Goal: Feedback & Contribution: Submit feedback/report problem

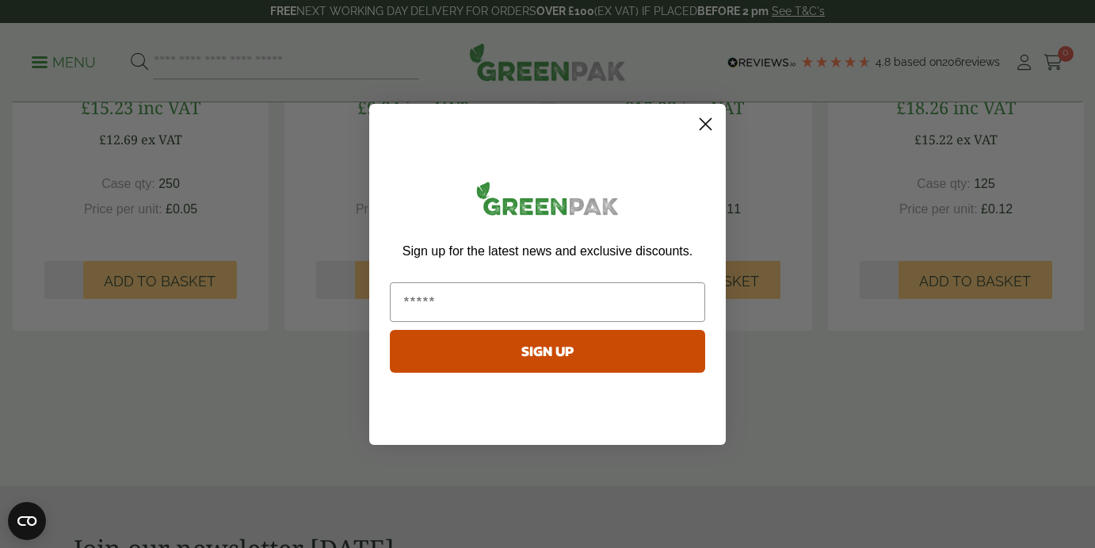
scroll to position [1479, 0]
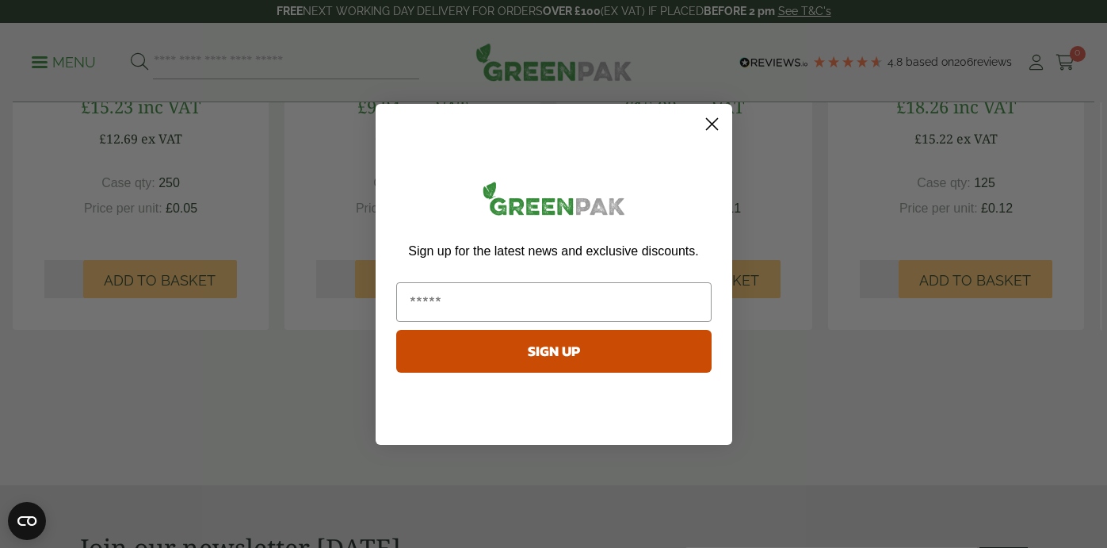
click at [716, 119] on icon "Close dialog" at bounding box center [711, 123] width 11 height 11
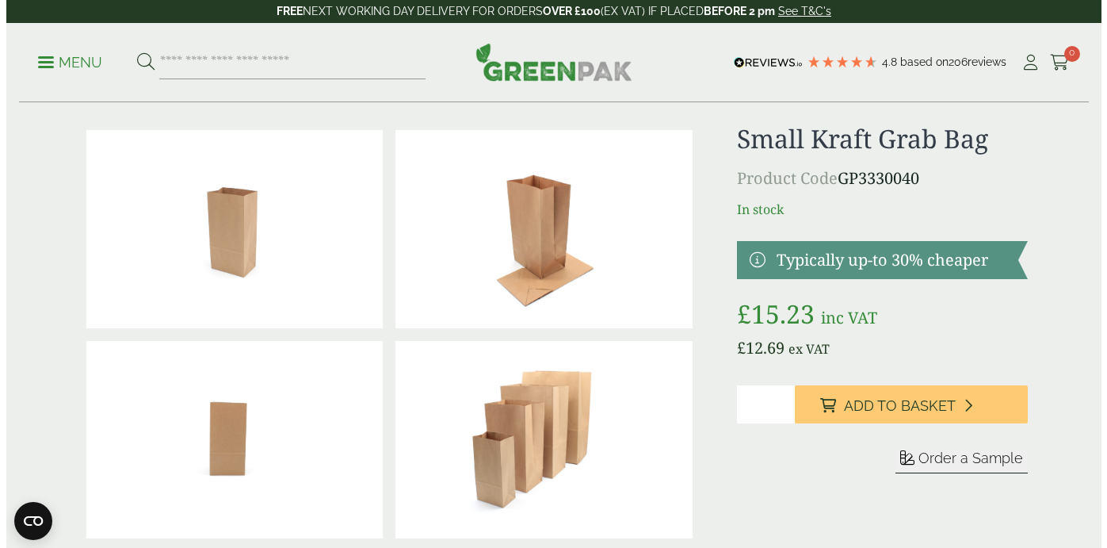
scroll to position [0, 0]
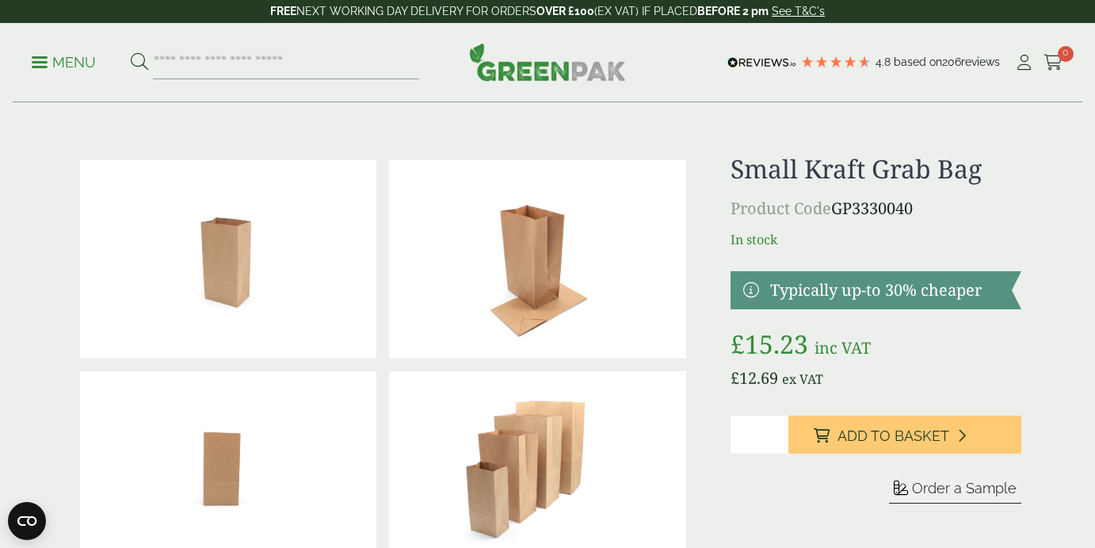
click at [40, 72] on ul "Menu" at bounding box center [225, 62] width 387 height 33
click at [37, 61] on span at bounding box center [40, 62] width 16 height 2
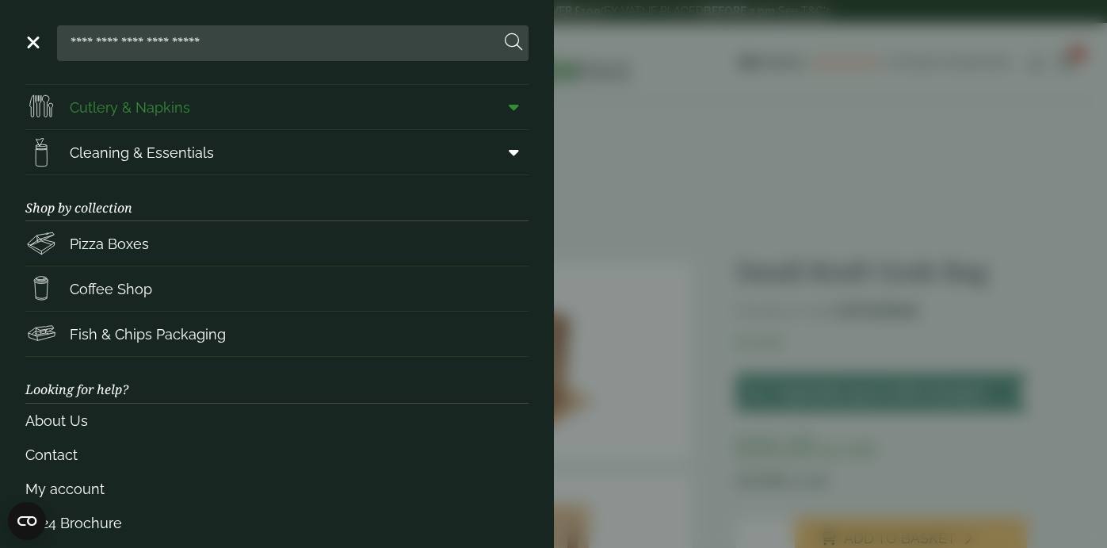
scroll to position [239, 0]
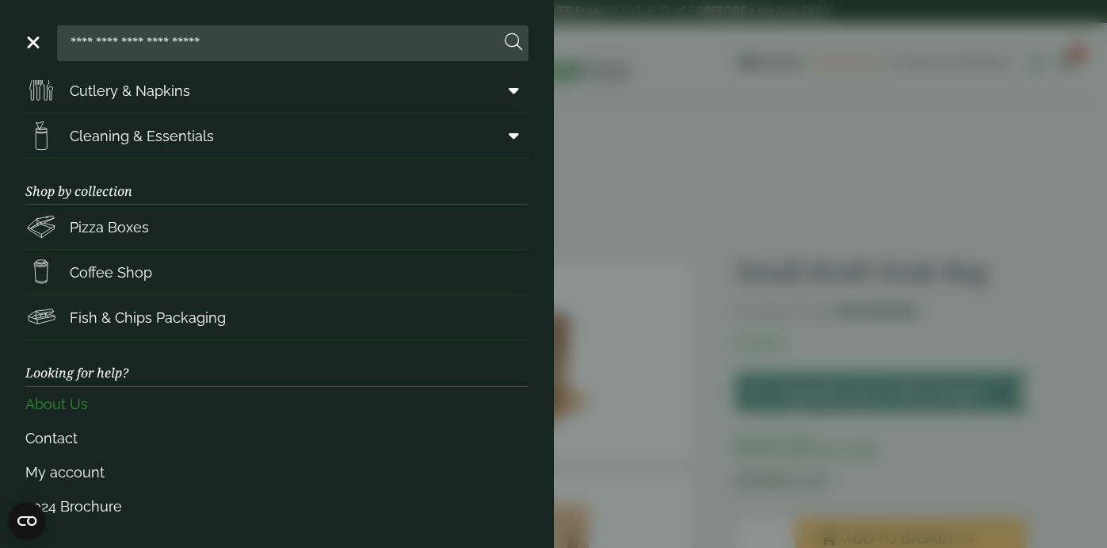
click at [76, 403] on link "About Us" at bounding box center [276, 404] width 503 height 34
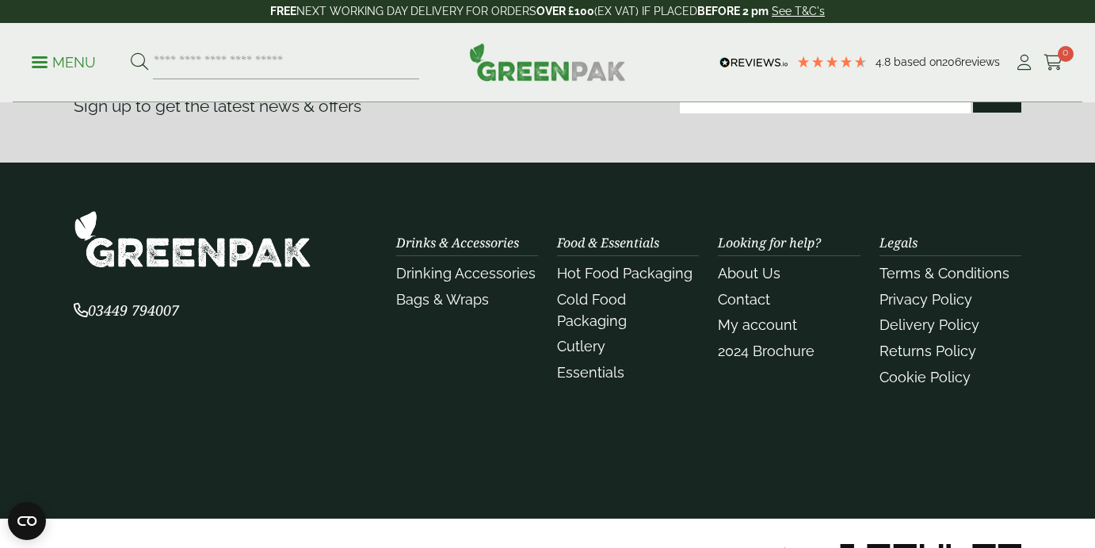
scroll to position [639, 0]
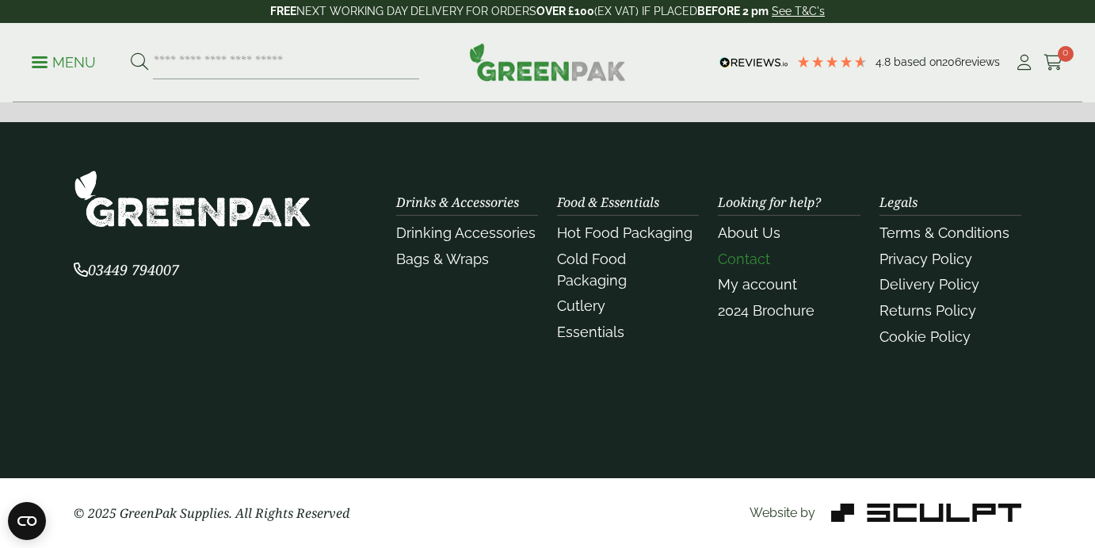
click at [752, 261] on link "Contact" at bounding box center [744, 258] width 52 height 17
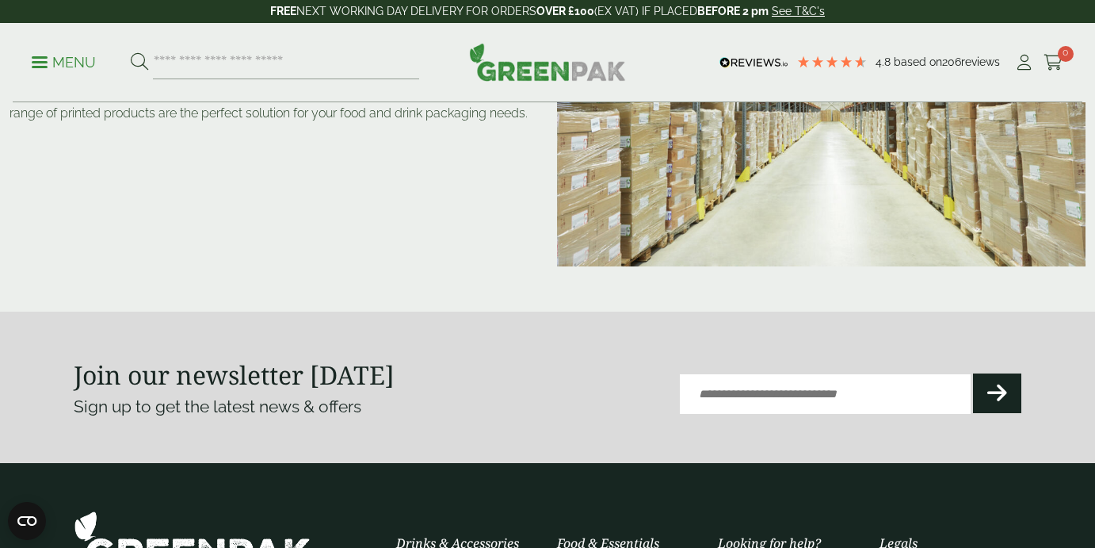
scroll to position [0, 0]
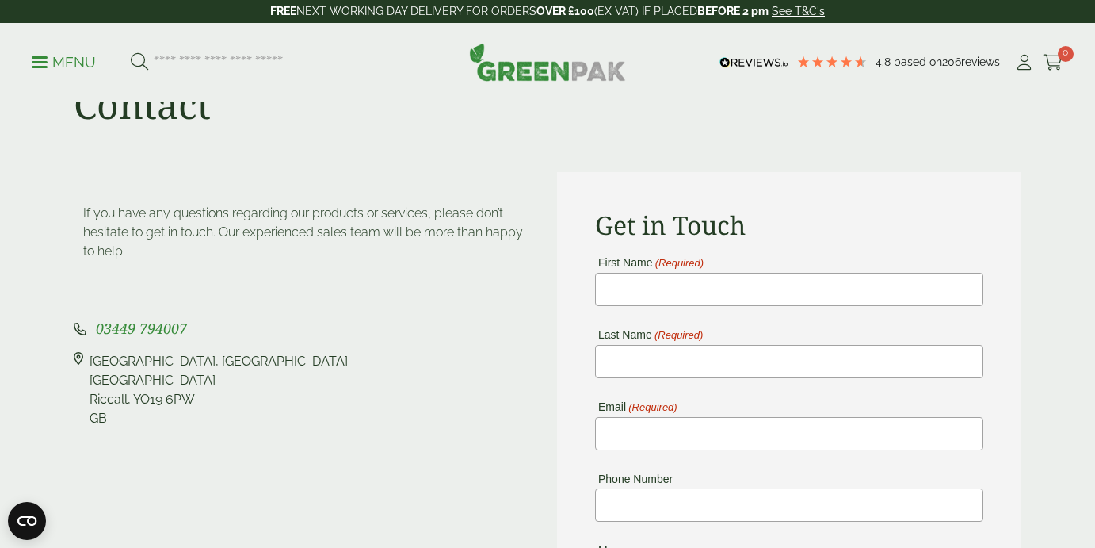
scroll to position [74, 0]
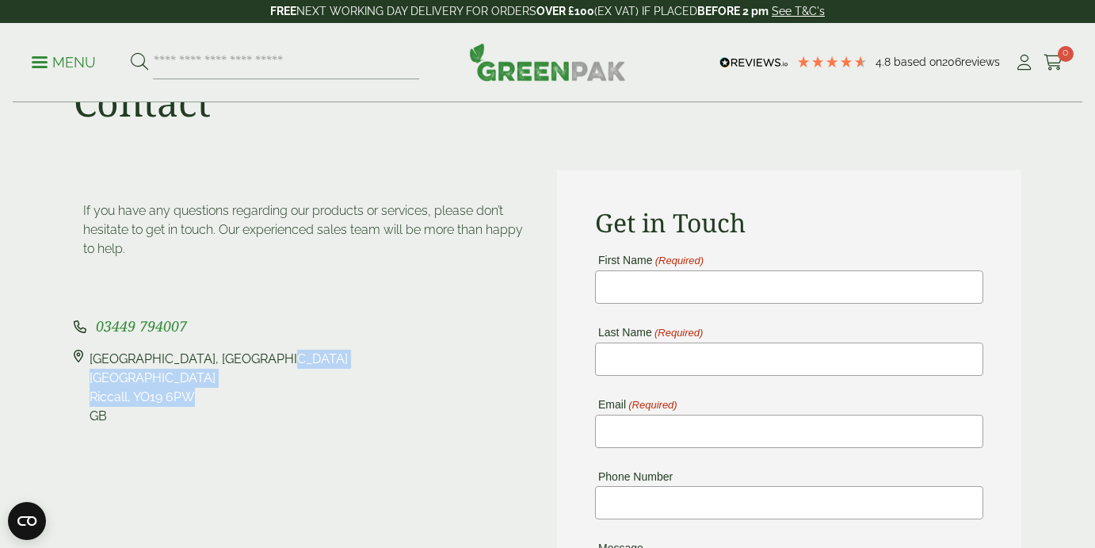
drag, startPoint x: 195, startPoint y: 399, endPoint x: 93, endPoint y: 350, distance: 113.1
click at [93, 350] on div "Pleasant View Farm, Landing Lane Landing Lane Riccall, YO19 6PW GB" at bounding box center [219, 387] width 258 height 76
copy div "Pleasant View Farm, Landing Lane Landing Lane Riccall, YO19 6PW"
click at [430, 277] on div "If you have any questions regarding our products or services, please don’t hesi…" at bounding box center [306, 242] width 464 height 82
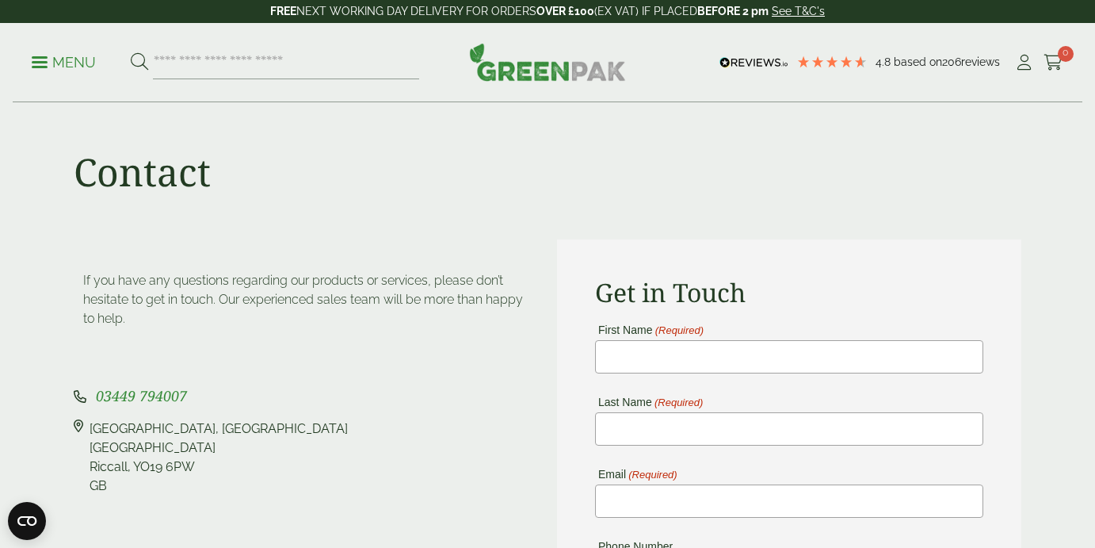
scroll to position [0, 0]
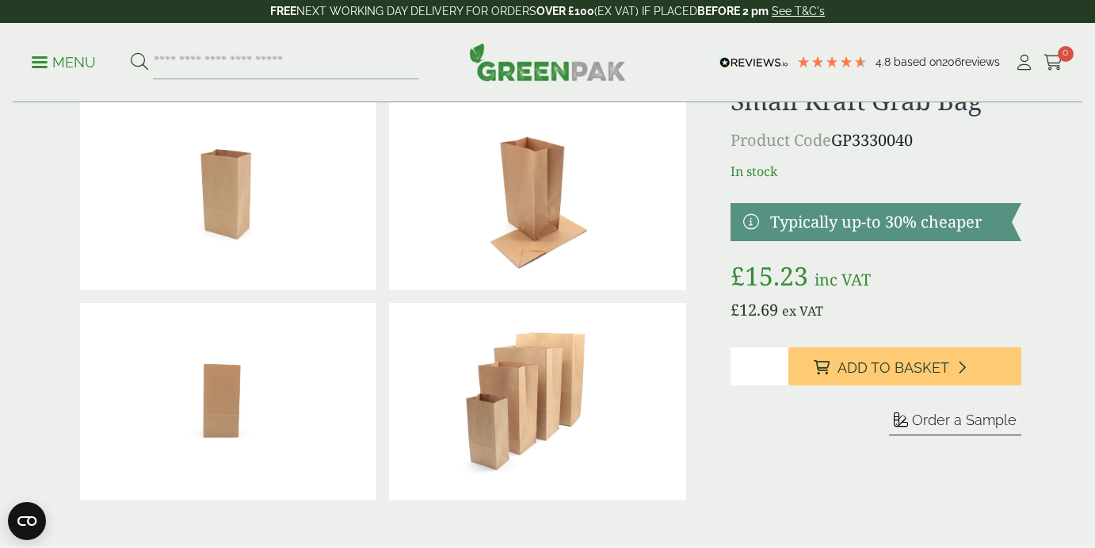
scroll to position [72, 0]
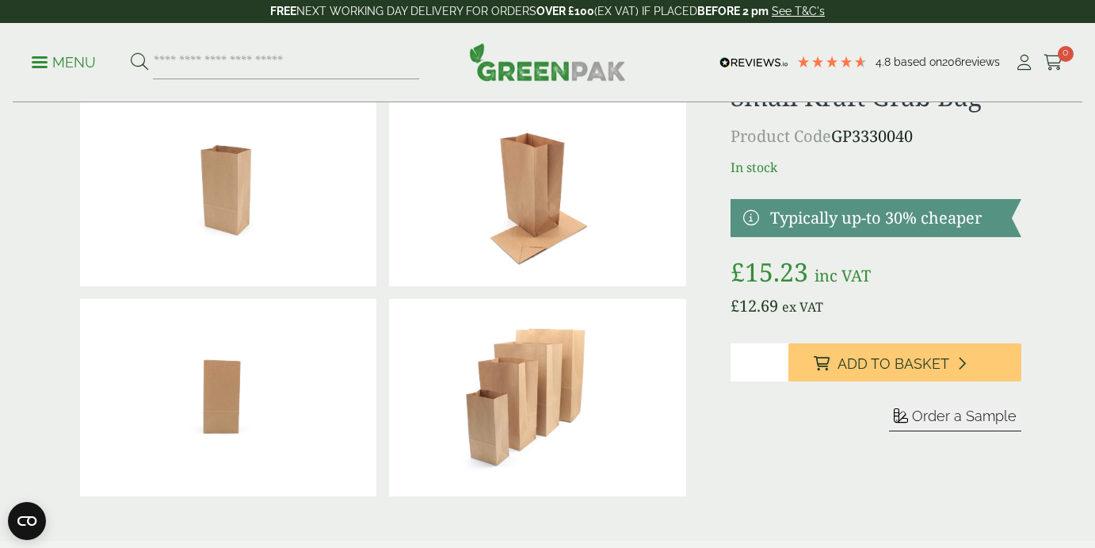
click at [964, 421] on span "Order a Sample" at bounding box center [964, 415] width 105 height 17
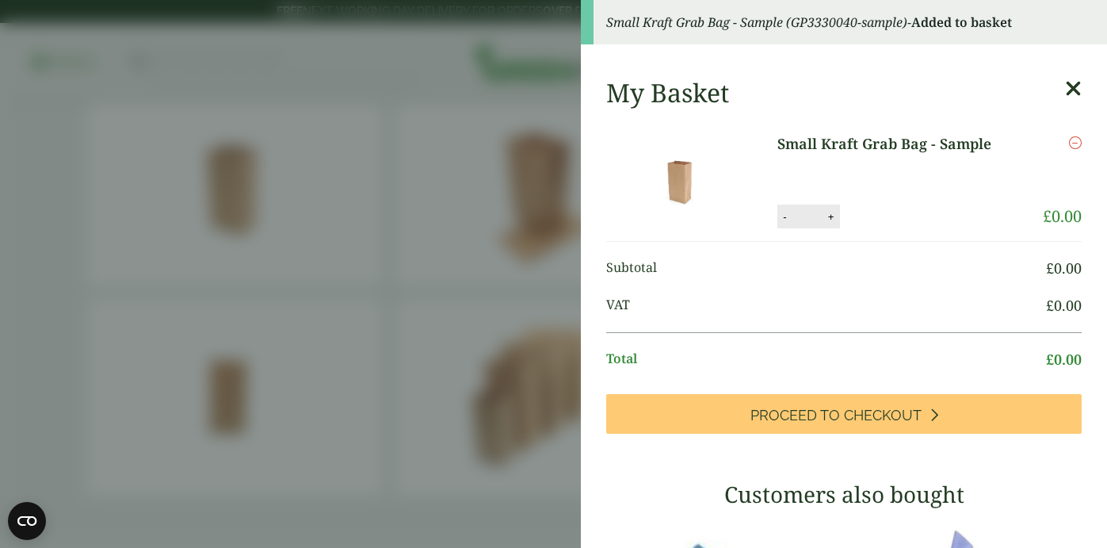
click at [1065, 86] on icon at bounding box center [1073, 89] width 17 height 22
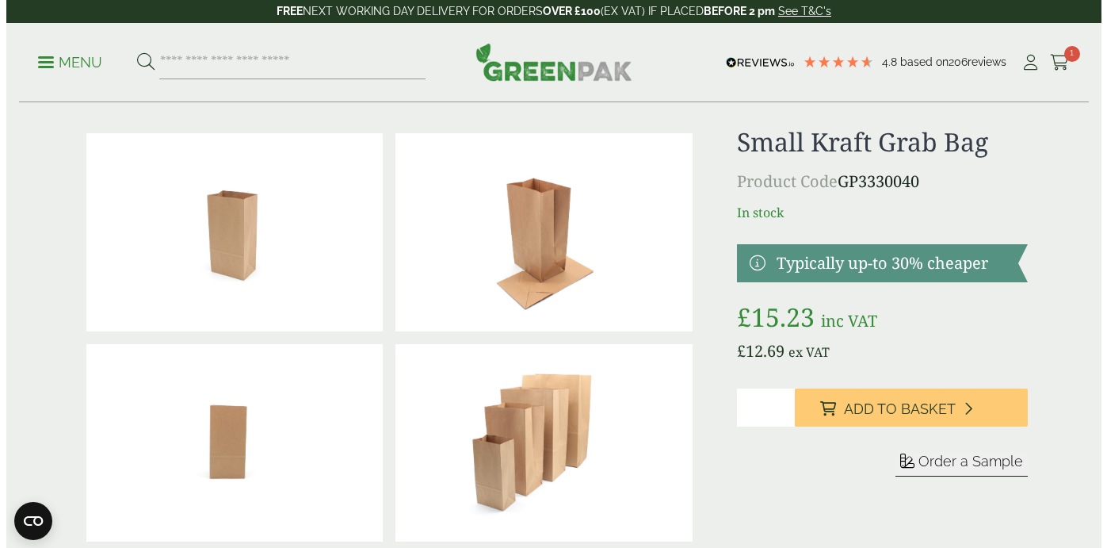
scroll to position [0, 0]
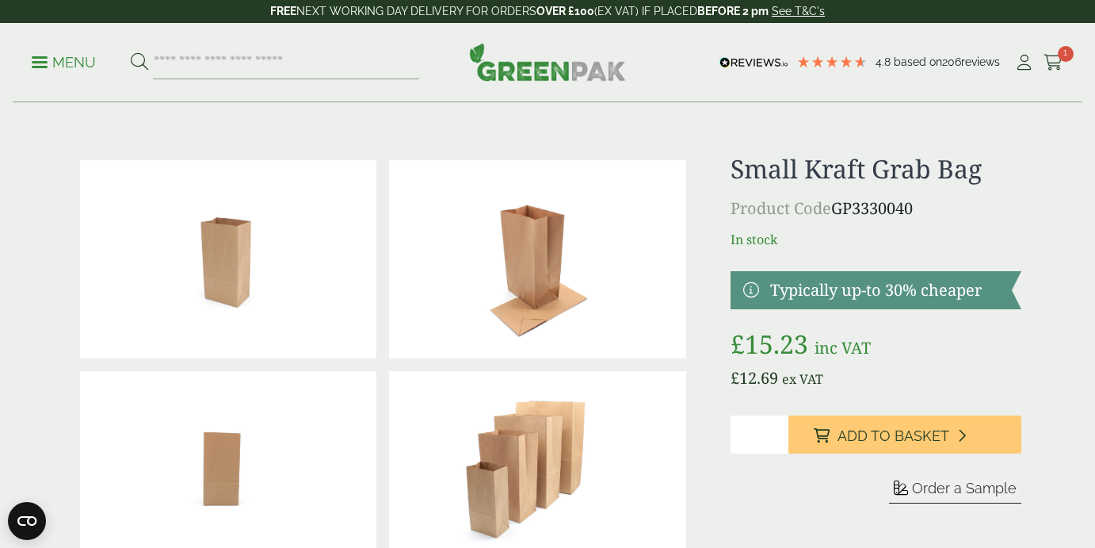
click at [62, 63] on p "Menu" at bounding box center [64, 62] width 64 height 19
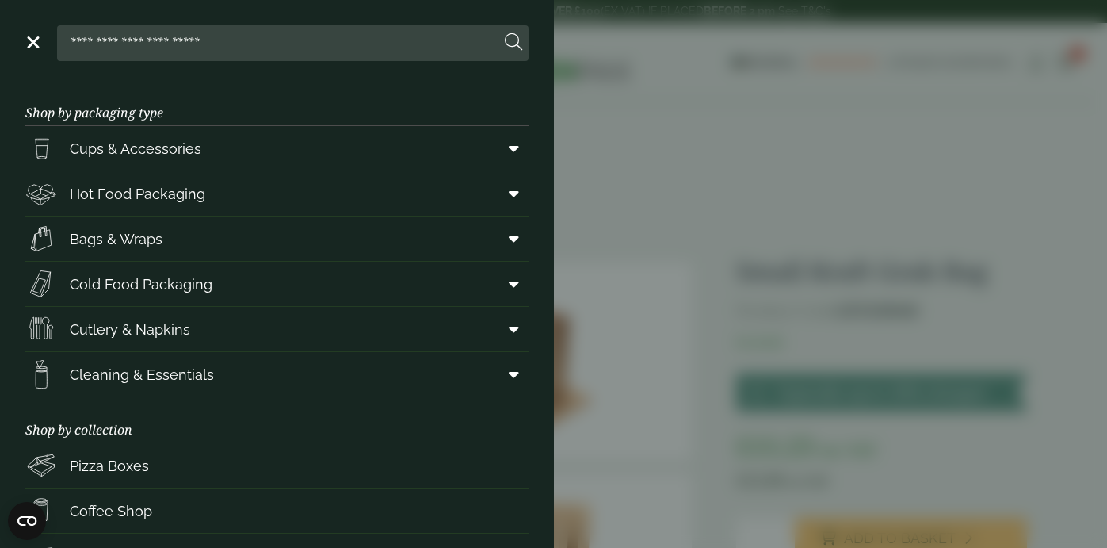
scroll to position [239, 0]
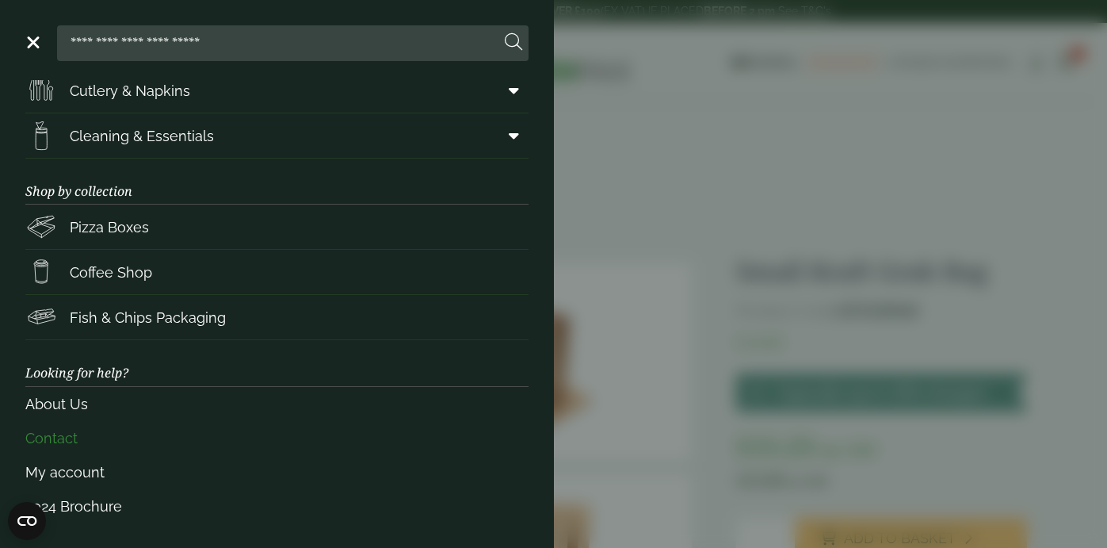
click at [25, 444] on link "Contact" at bounding box center [276, 438] width 503 height 34
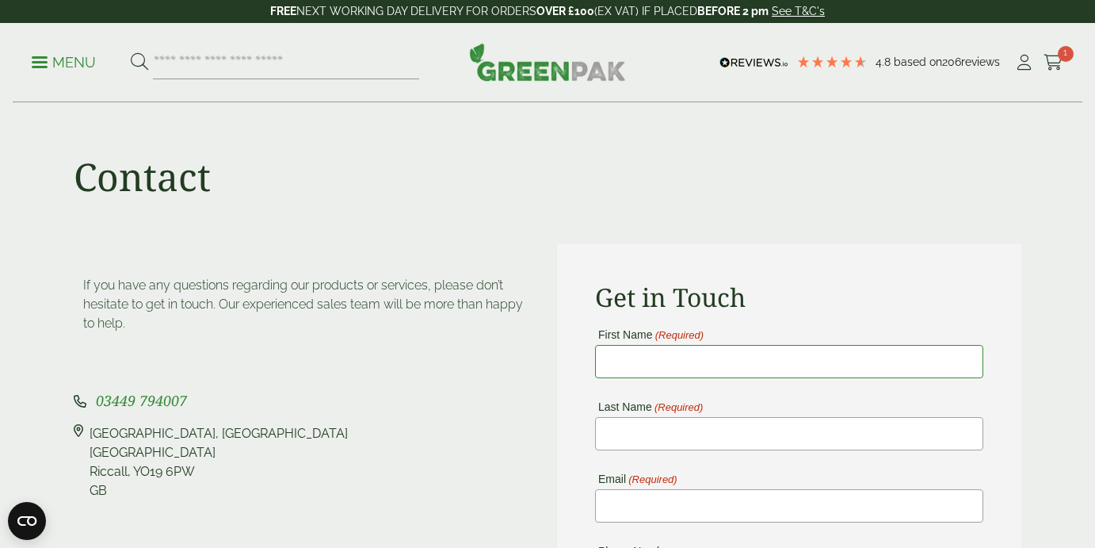
click at [674, 360] on input "First Name (Required)" at bounding box center [789, 361] width 388 height 33
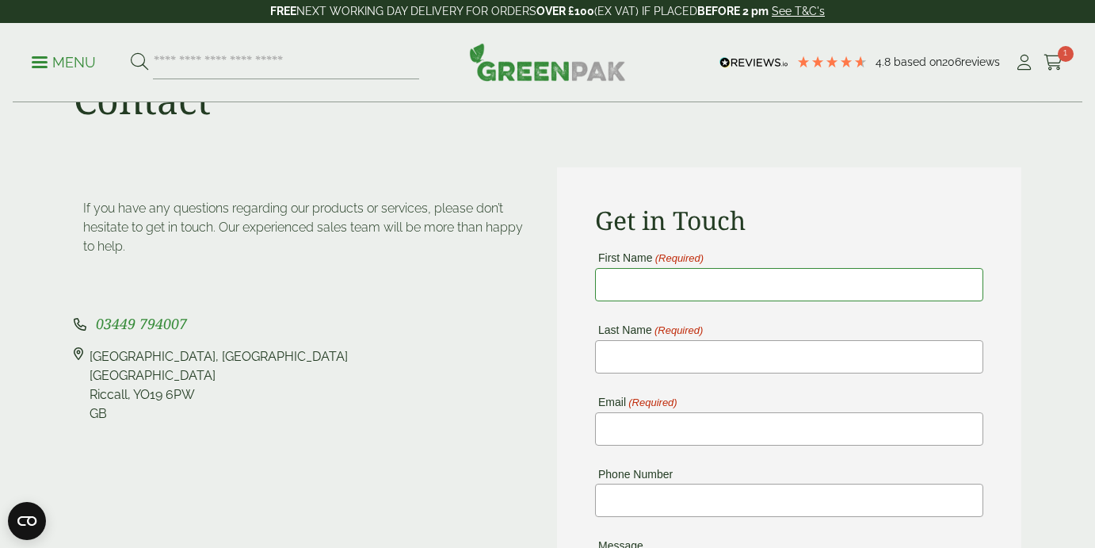
scroll to position [75, 0]
type input "*****"
type input "******"
click at [627, 435] on input "Email (Required)" at bounding box center [789, 430] width 388 height 33
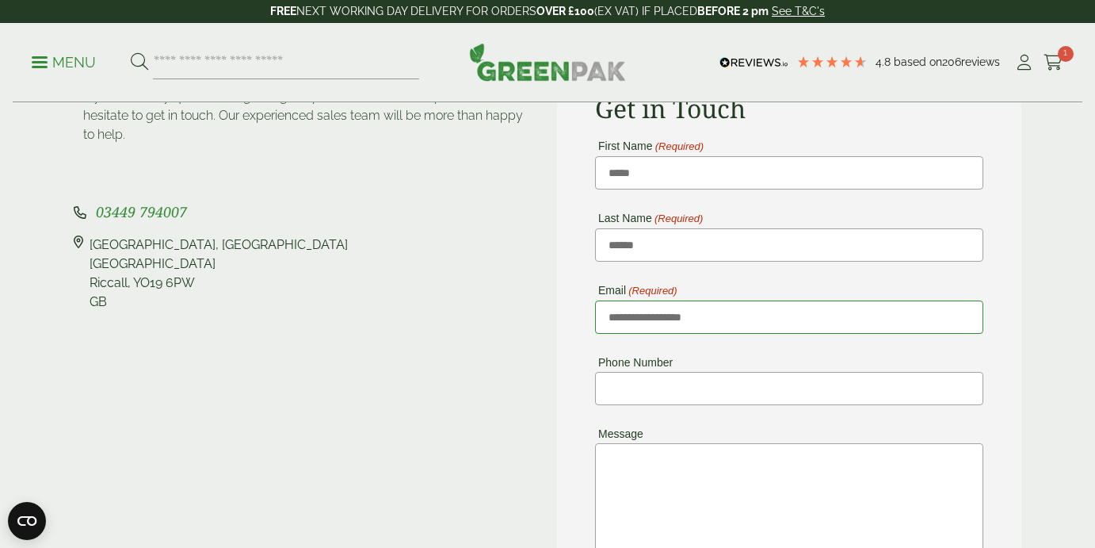
scroll to position [189, 0]
type input "**********"
click at [707, 488] on textarea "Message" at bounding box center [789, 557] width 388 height 228
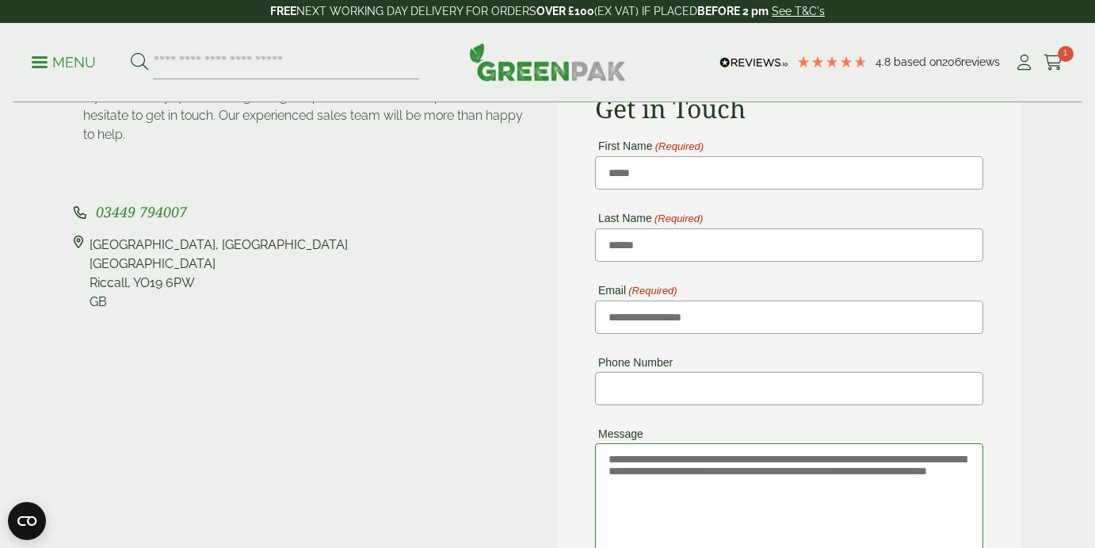
click at [671, 485] on textarea "**********" at bounding box center [789, 557] width 388 height 228
click at [939, 483] on textarea "**********" at bounding box center [789, 557] width 388 height 228
type textarea "**********"
